Goal: Obtain resource: Obtain resource

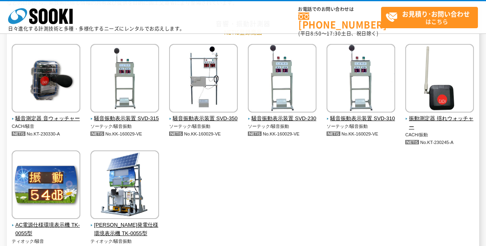
scroll to position [121, 0]
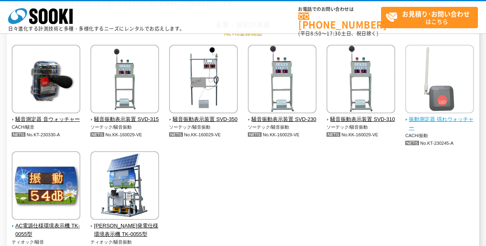
click at [446, 100] on img at bounding box center [439, 80] width 69 height 71
click at [450, 91] on img at bounding box center [439, 80] width 69 height 71
click at [441, 93] on img at bounding box center [439, 80] width 69 height 71
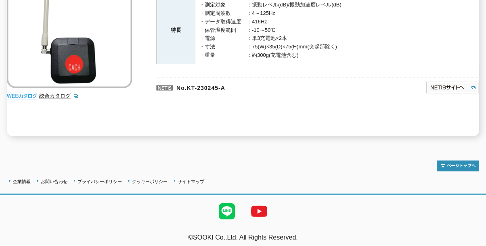
scroll to position [107, 0]
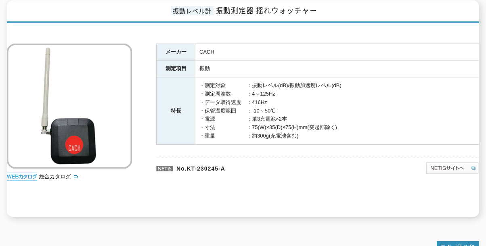
click at [447, 165] on img at bounding box center [452, 168] width 54 height 13
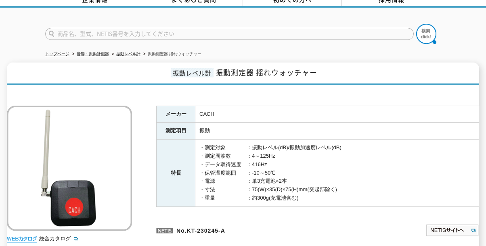
scroll to position [81, 0]
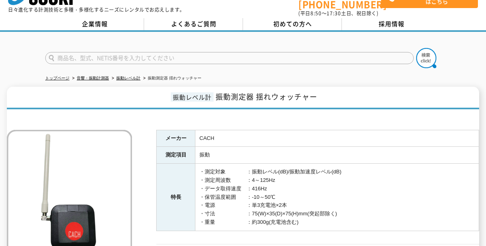
scroll to position [40, 0]
